Goal: Task Accomplishment & Management: Manage account settings

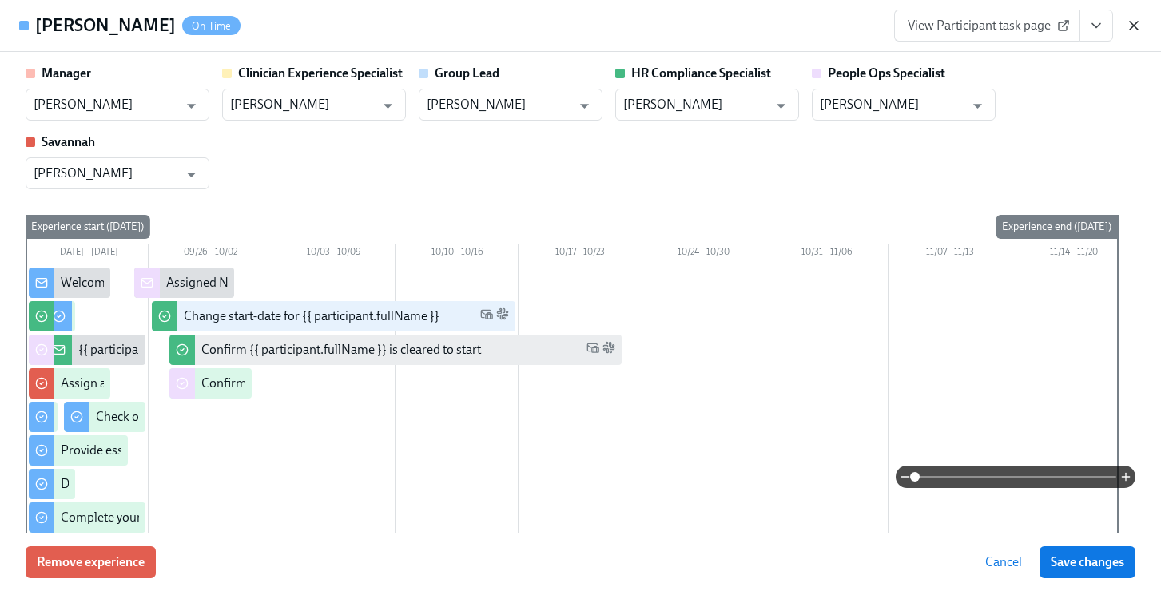
click at [1130, 26] on icon "button" at bounding box center [1134, 26] width 16 height 16
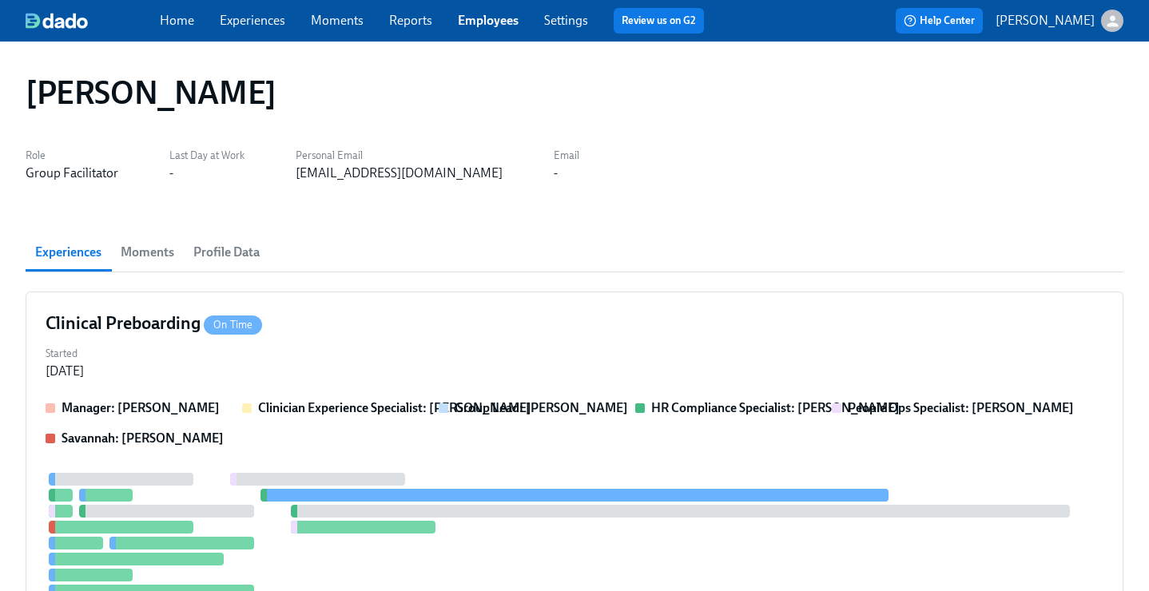
click at [500, 16] on link "Employees" at bounding box center [488, 20] width 61 height 15
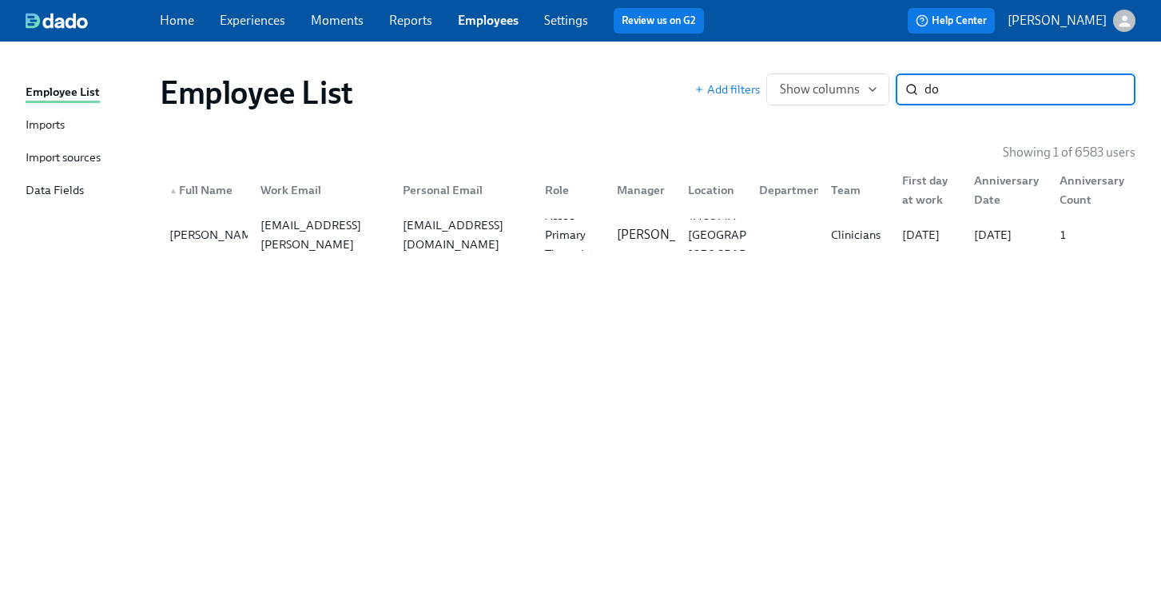
type input "d"
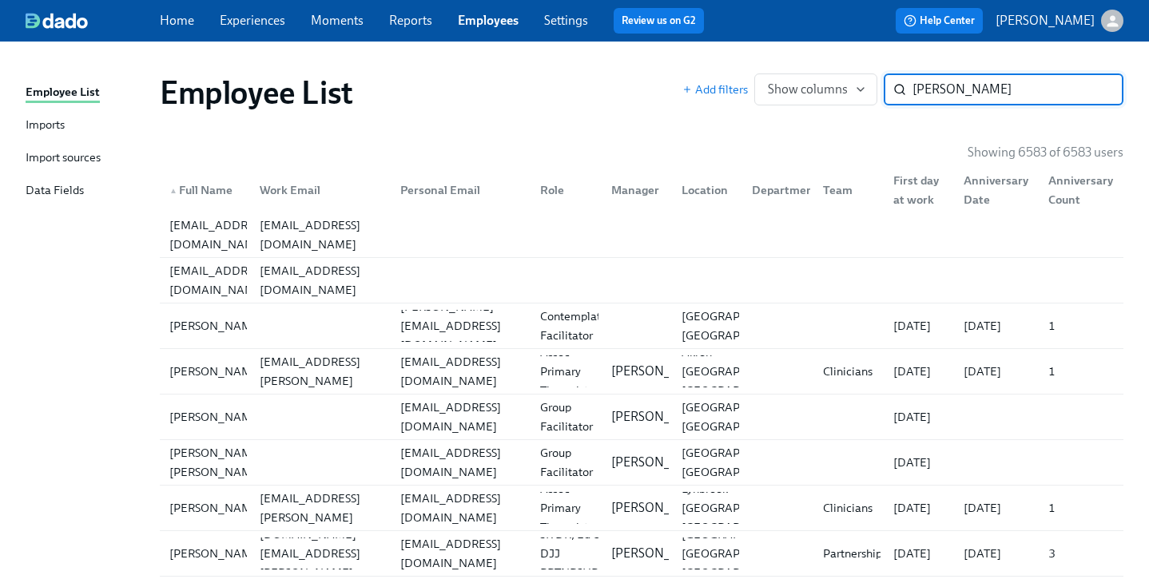
type input "[PERSON_NAME]"
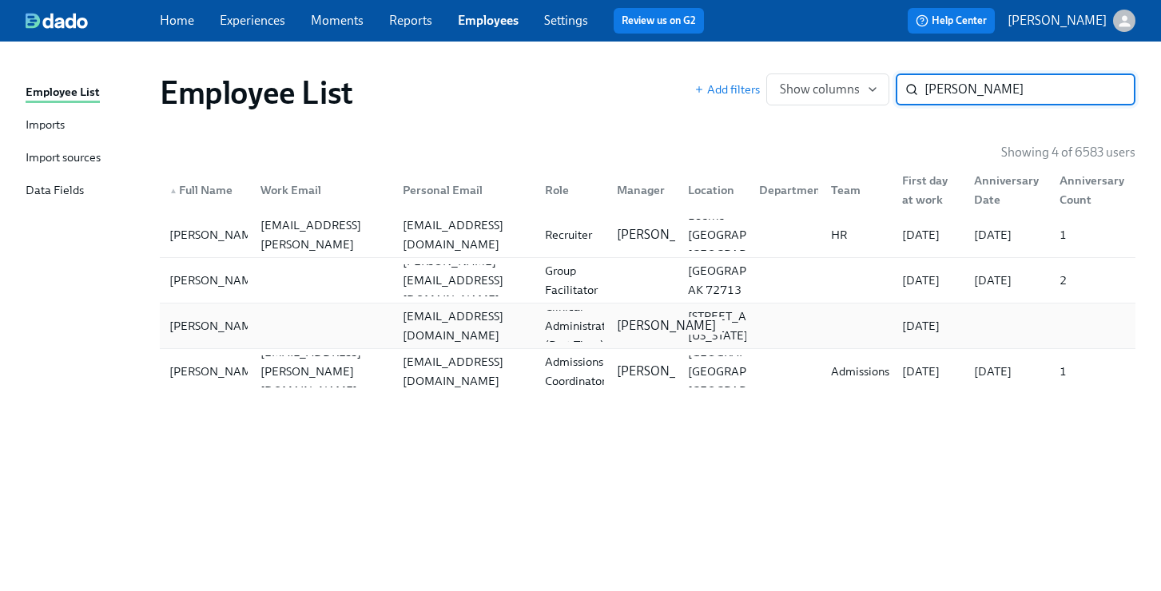
click at [618, 335] on p "[PERSON_NAME]" at bounding box center [666, 326] width 99 height 18
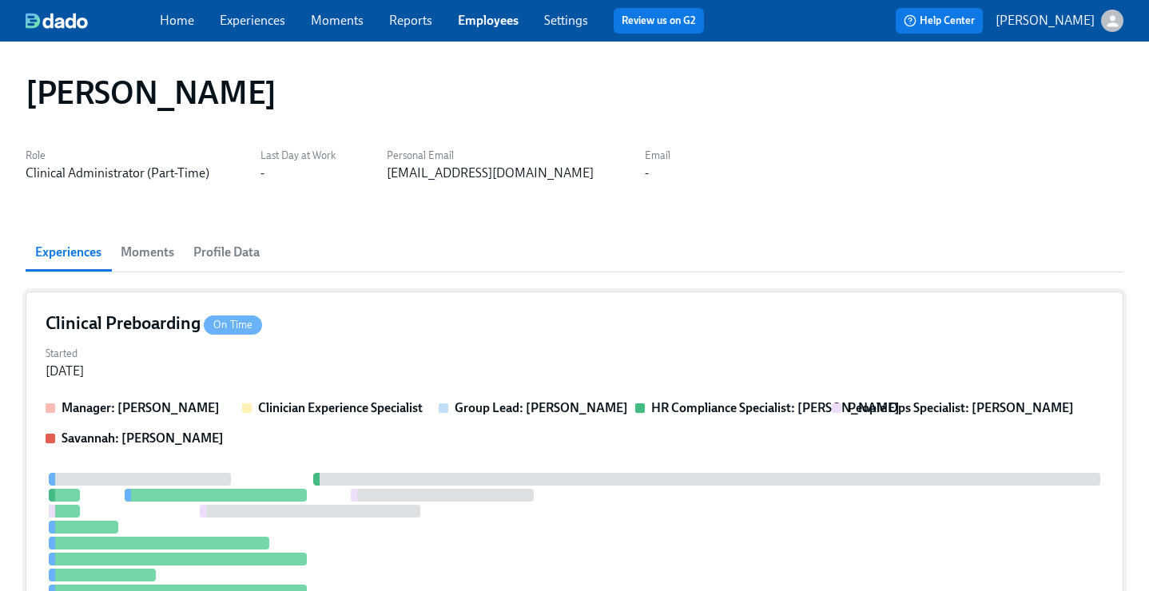
click at [583, 374] on div "Started [DATE]" at bounding box center [575, 361] width 1058 height 38
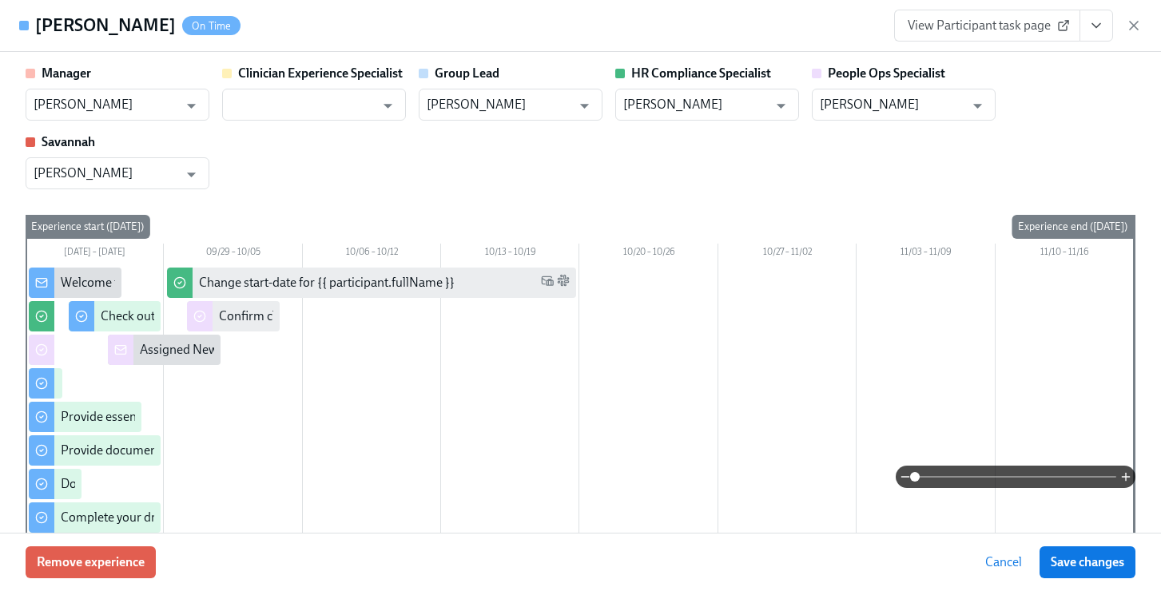
click at [1094, 27] on icon "View task page" at bounding box center [1096, 26] width 16 height 16
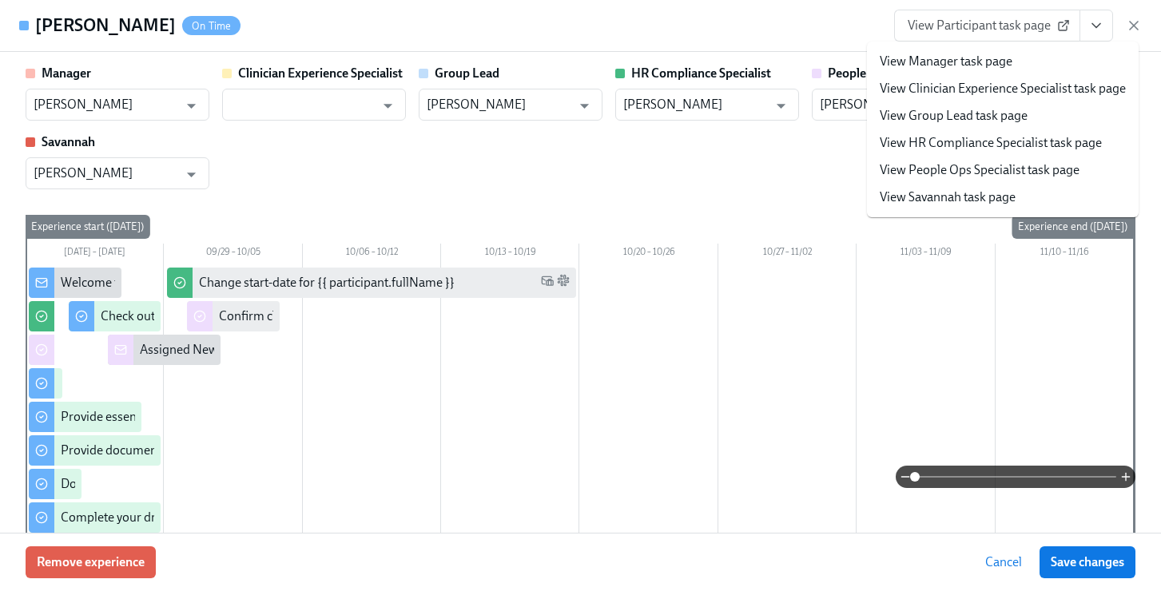
click at [1015, 166] on link "View People Ops Specialist task page" at bounding box center [980, 170] width 200 height 18
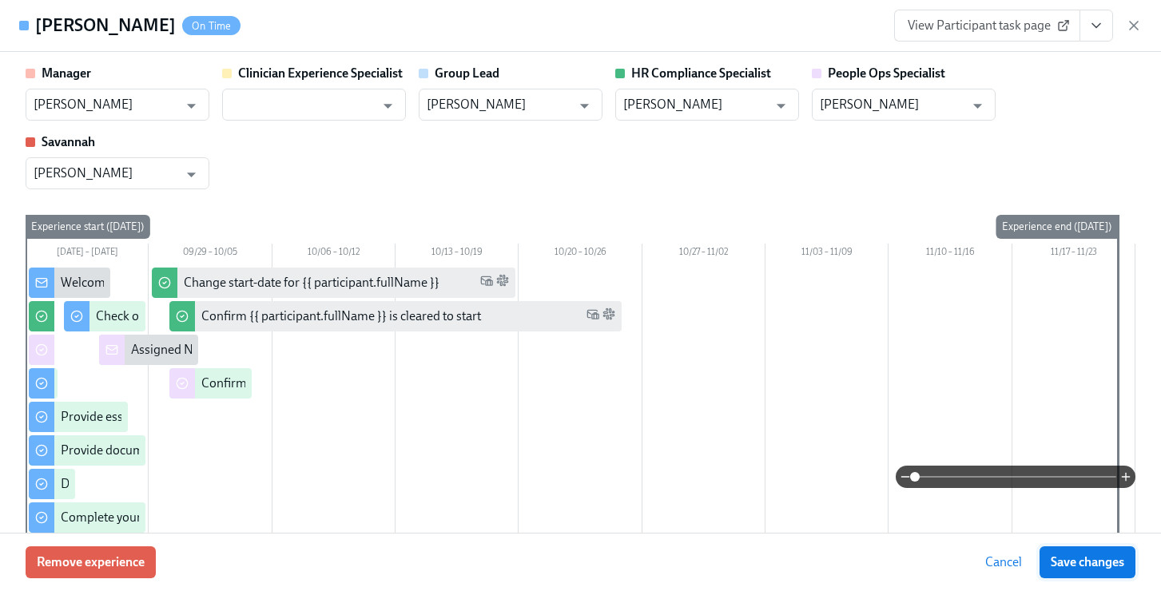
click at [1062, 568] on span "Save changes" at bounding box center [1086, 562] width 73 height 16
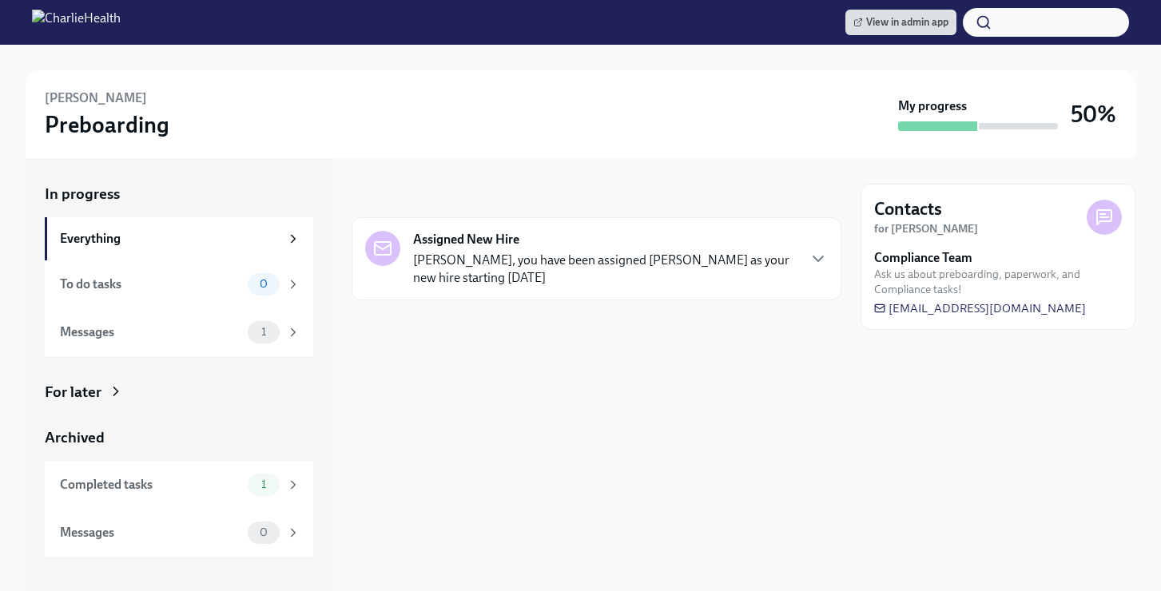
click at [93, 387] on div "For later" at bounding box center [73, 392] width 57 height 21
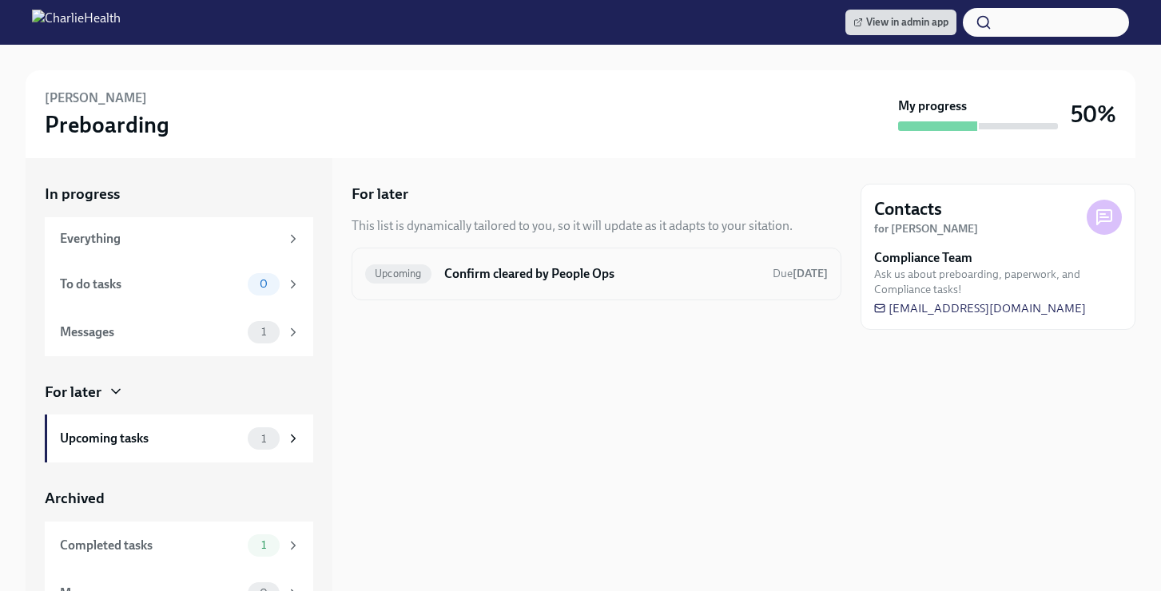
click at [525, 265] on h6 "Confirm cleared by People Ops" at bounding box center [602, 274] width 316 height 18
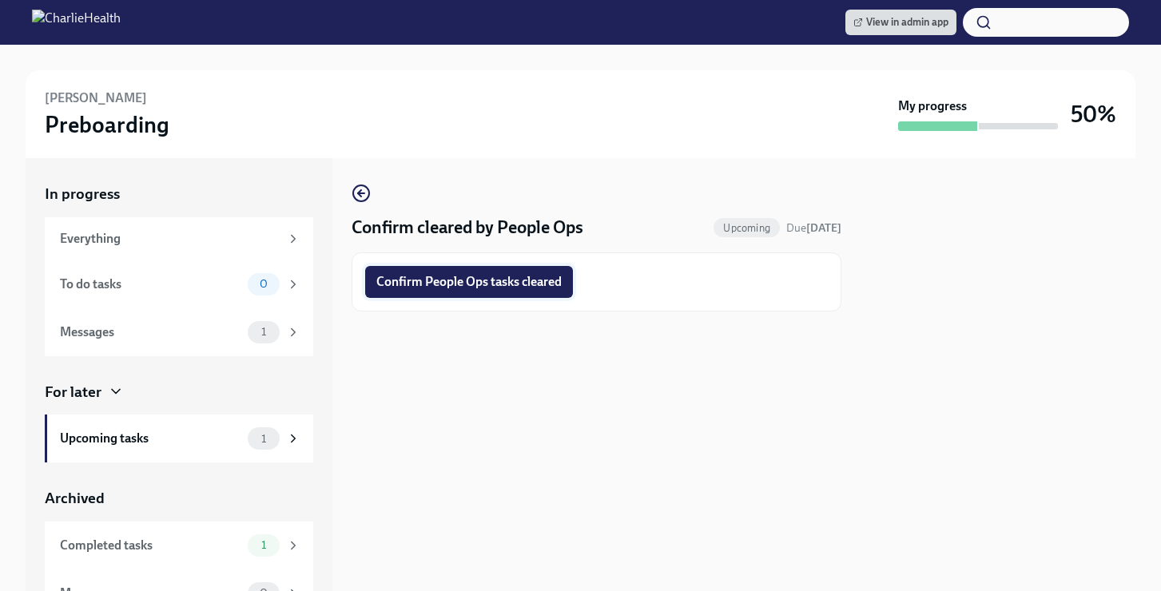
click at [511, 278] on span "Confirm People Ops tasks cleared" at bounding box center [468, 282] width 185 height 16
